Goal: Task Accomplishment & Management: Manage account settings

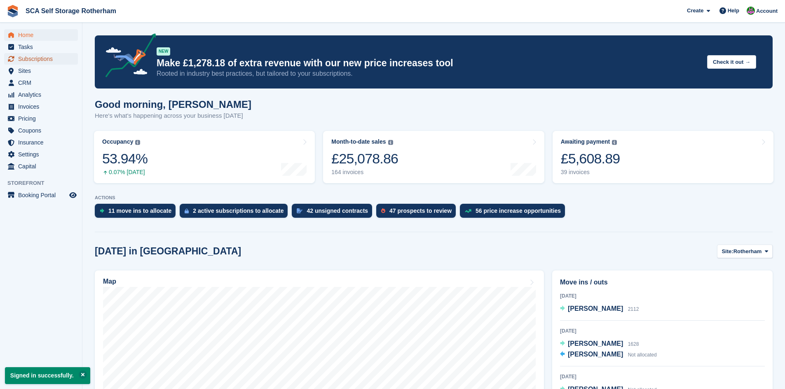
click at [38, 62] on span "Subscriptions" at bounding box center [42, 59] width 49 height 12
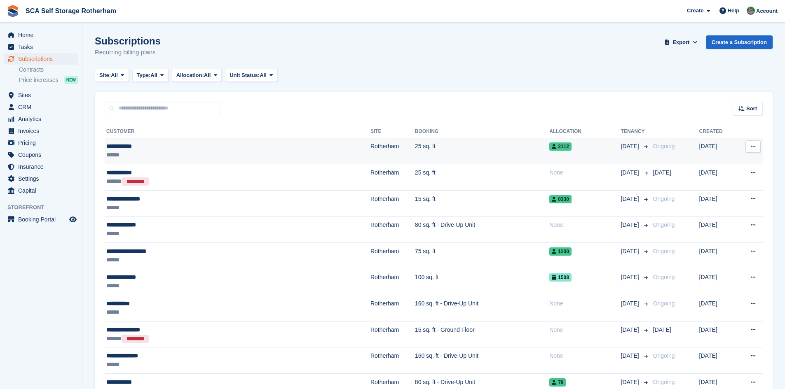
click at [370, 147] on td "Rotherham" at bounding box center [392, 151] width 44 height 26
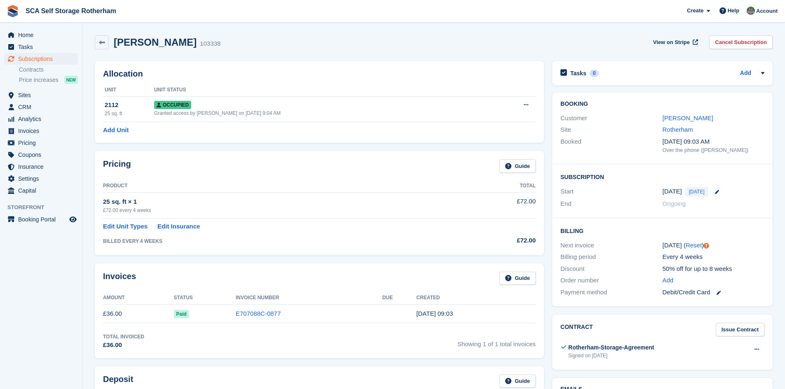
click at [24, 28] on div "Home Tasks Subscriptions Subscriptions Subscriptions Contracts Price increases …" at bounding box center [41, 111] width 82 height 171
click at [41, 30] on span "Home" at bounding box center [42, 35] width 49 height 12
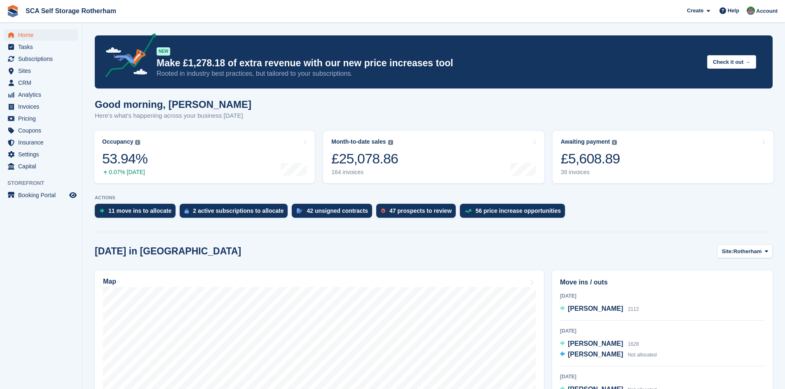
click at [54, 62] on span "Subscriptions" at bounding box center [42, 59] width 49 height 12
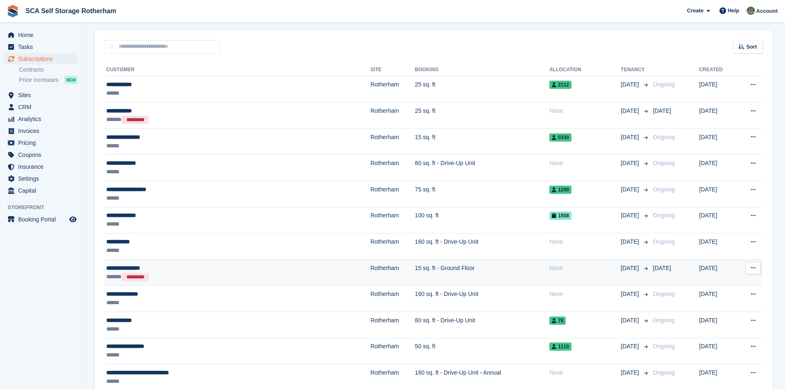
scroll to position [72, 0]
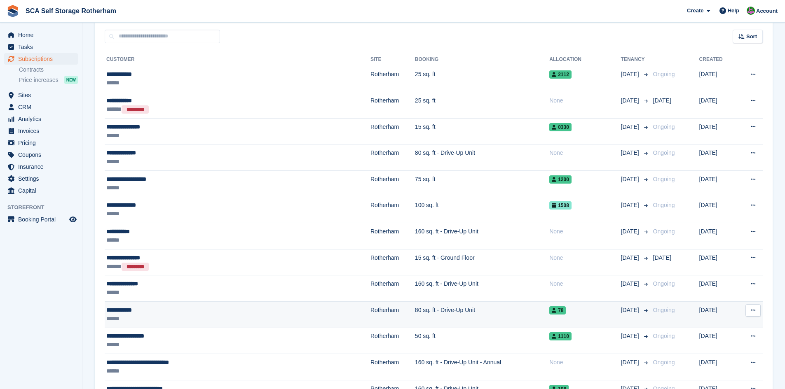
click at [229, 313] on div "**********" at bounding box center [190, 310] width 169 height 9
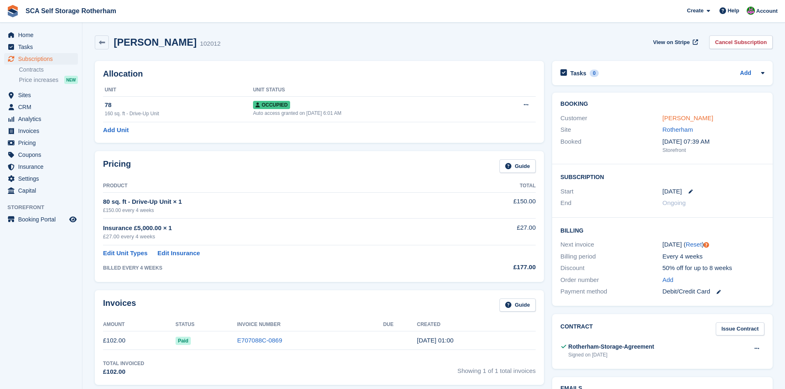
click at [673, 118] on link "Mickey Hurst" at bounding box center [687, 117] width 51 height 7
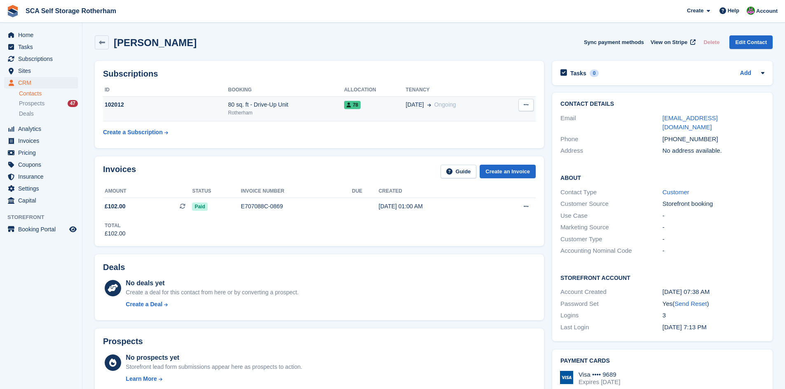
click at [417, 113] on td "23 Aug Ongoing" at bounding box center [454, 108] width 97 height 25
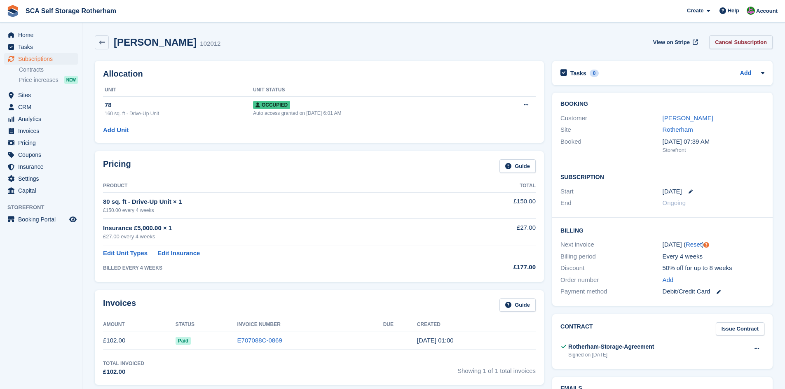
click at [736, 43] on link "Cancel Subscription" at bounding box center [740, 42] width 63 height 14
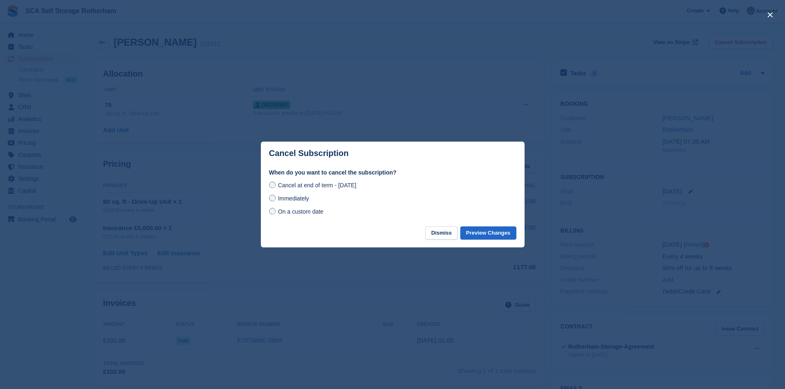
click at [290, 198] on span "Immediately" at bounding box center [293, 198] width 31 height 7
click at [502, 234] on button "Preview Changes" at bounding box center [488, 234] width 56 height 14
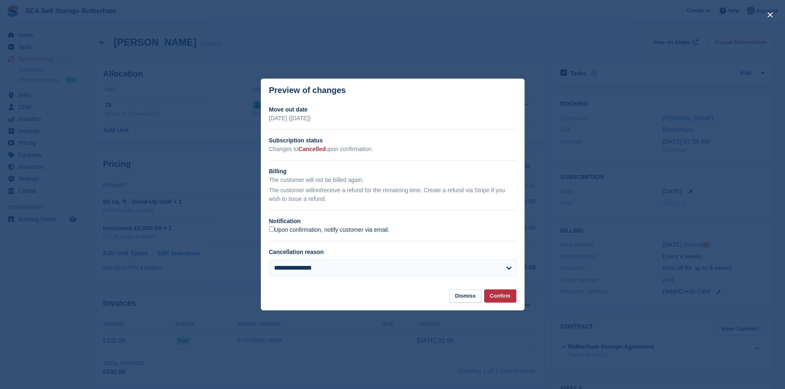
click at [284, 234] on label "Upon confirmation, notify customer via email." at bounding box center [329, 230] width 120 height 7
click at [304, 259] on div "**********" at bounding box center [392, 265] width 247 height 35
click at [322, 271] on select "**********" at bounding box center [392, 268] width 247 height 16
select select "**********"
click at [269, 260] on select "**********" at bounding box center [392, 268] width 247 height 16
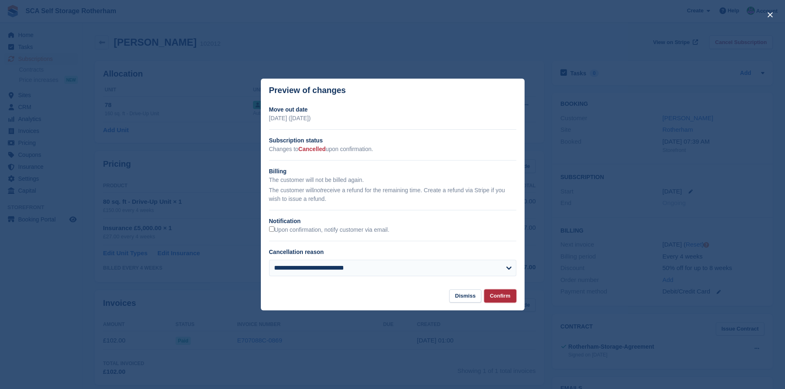
click at [505, 299] on button "Confirm" at bounding box center [500, 297] width 32 height 14
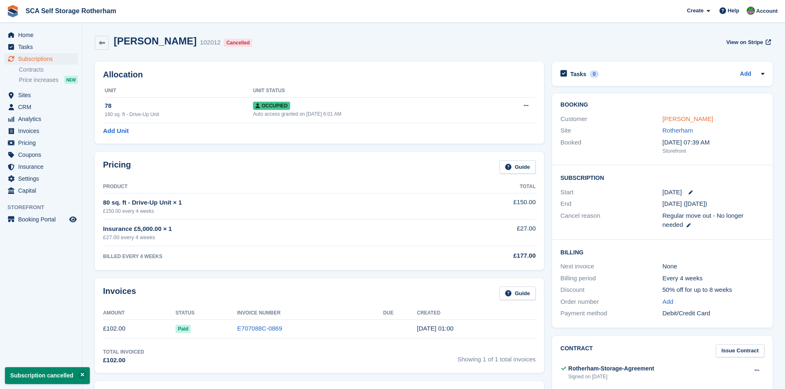
click at [676, 119] on link "[PERSON_NAME]" at bounding box center [687, 118] width 51 height 7
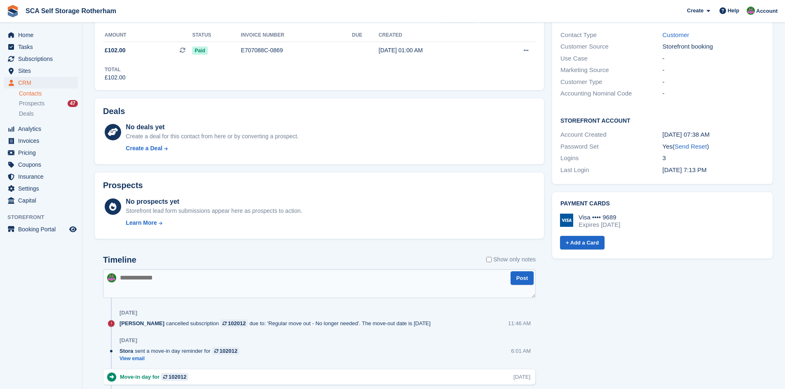
scroll to position [165, 0]
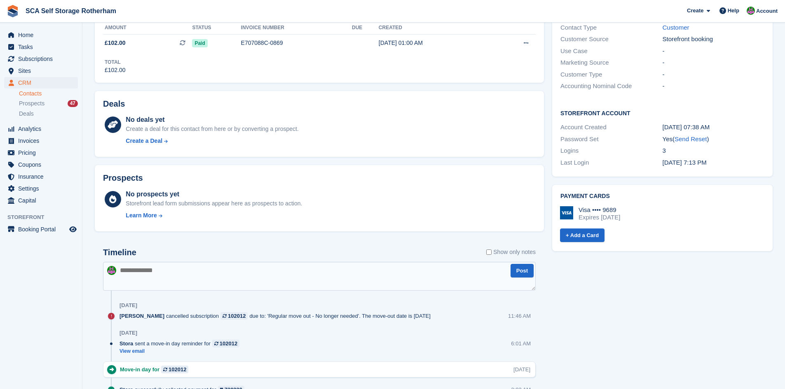
click at [263, 280] on textarea at bounding box center [319, 276] width 432 height 29
type textarea "**********"
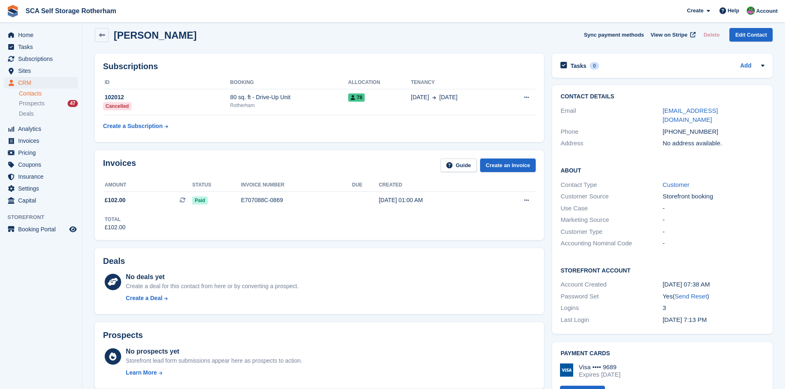
scroll to position [0, 0]
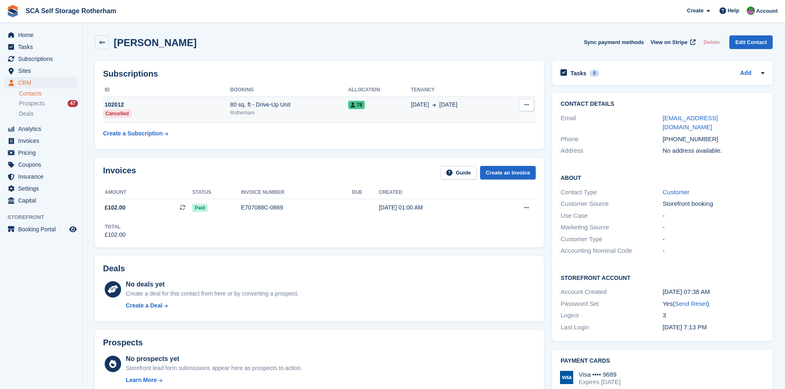
click at [308, 119] on td "80 sq. ft - Drive-Up Unit Rotherham" at bounding box center [289, 109] width 118 height 26
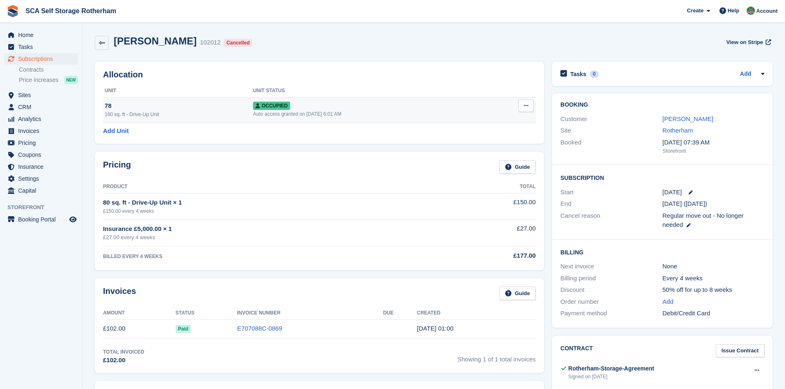
click at [521, 99] on td "Overlock Repossess Deallocate" at bounding box center [512, 110] width 46 height 26
click at [522, 108] on button at bounding box center [525, 106] width 15 height 12
click at [480, 150] on p "Deallocate" at bounding box center [494, 150] width 72 height 11
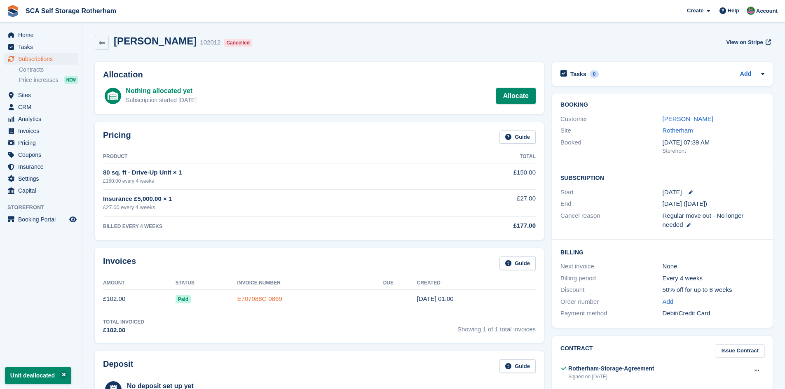
click at [242, 297] on link "E707088C-0869" at bounding box center [259, 298] width 45 height 7
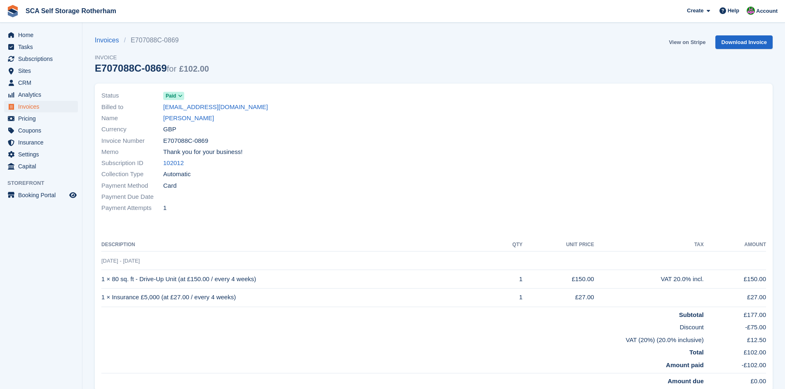
click at [695, 44] on link "View on Stripe" at bounding box center [686, 42] width 43 height 14
click at [46, 42] on span "Tasks" at bounding box center [42, 47] width 49 height 12
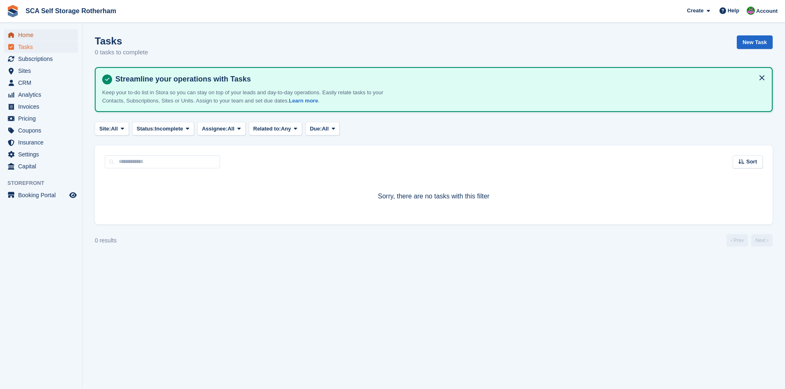
click at [44, 35] on span "Home" at bounding box center [42, 35] width 49 height 12
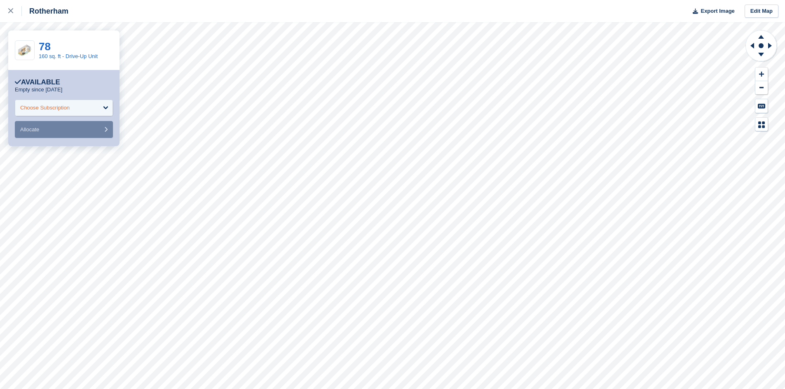
click at [54, 107] on div "Choose Subscription" at bounding box center [44, 108] width 49 height 8
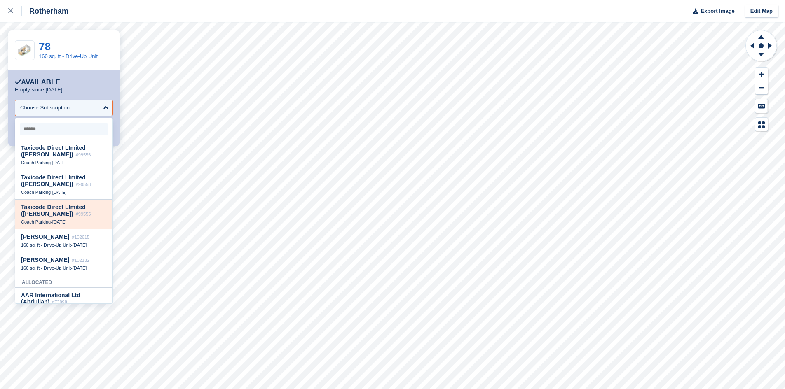
scroll to position [216, 0]
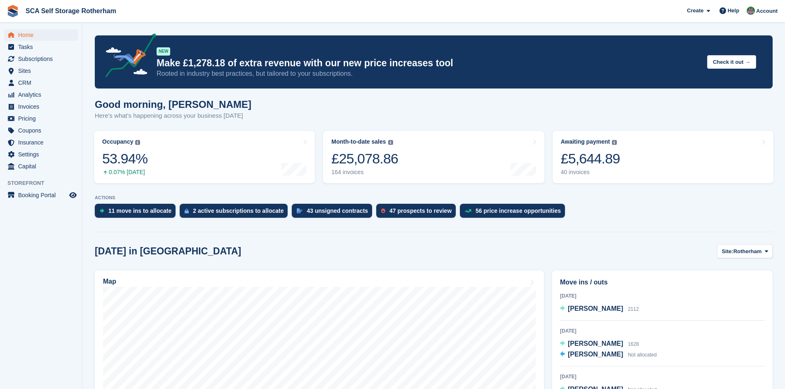
click at [58, 37] on span "Home" at bounding box center [42, 35] width 49 height 12
